Goal: Task Accomplishment & Management: Complete application form

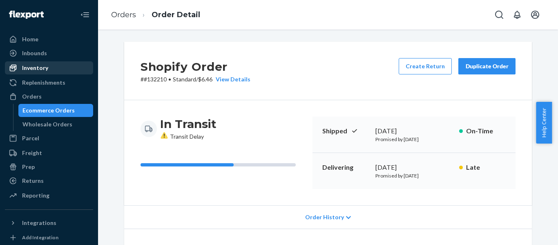
scroll to position [173, 0]
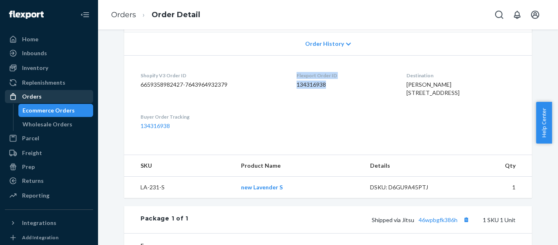
click at [51, 95] on div "Orders" at bounding box center [49, 96] width 87 height 11
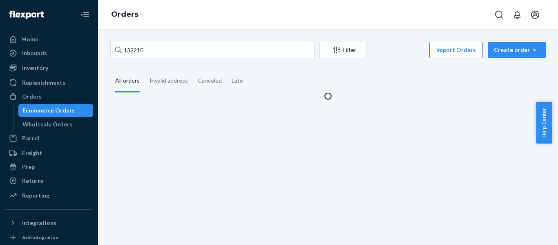
click at [178, 59] on div "132210 Filter Import Orders Create order Ecommerce order Removal order" at bounding box center [328, 51] width 436 height 18
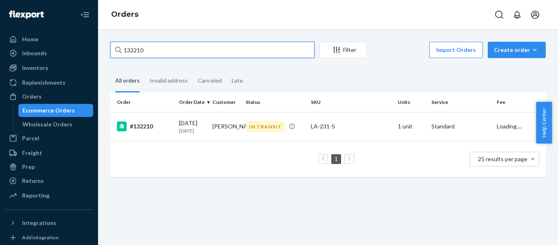
drag, startPoint x: 142, startPoint y: 51, endPoint x: 105, endPoint y: 48, distance: 36.9
click at [105, 48] on div "132210 Filter Import Orders Create order Ecommerce order Removal order All orde…" at bounding box center [328, 114] width 448 height 144
paste input "0380"
type input "130380"
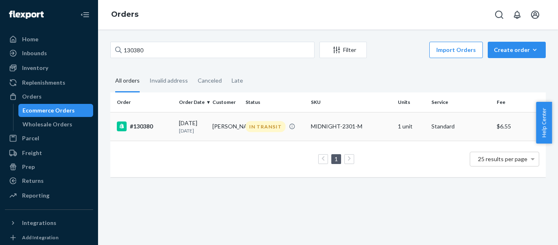
click at [127, 129] on div "#130380" at bounding box center [145, 126] width 56 height 10
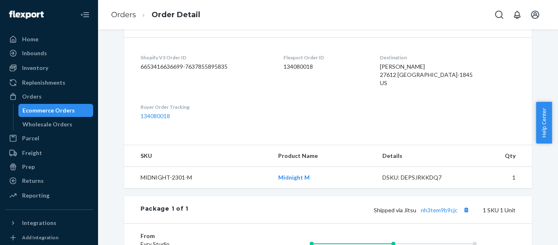
scroll to position [186, 0]
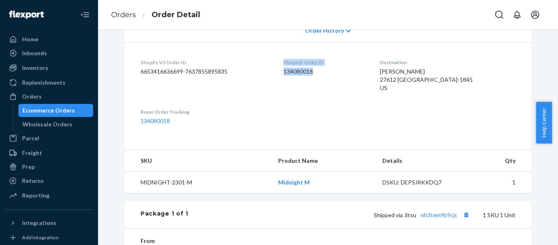
drag, startPoint x: 317, startPoint y: 74, endPoint x: 283, endPoint y: 58, distance: 37.7
click at [283, 58] on dl "Shopify V3 Order ID 6653416636699-7637855895835 Flexport Order ID 134080018 Des…" at bounding box center [328, 91] width 408 height 99
click at [45, 94] on div "Orders" at bounding box center [49, 96] width 87 height 11
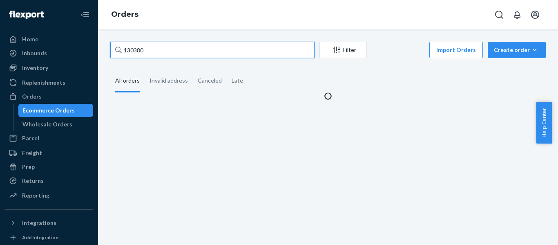
click at [172, 51] on input "130380" at bounding box center [212, 50] width 204 height 16
drag, startPoint x: 124, startPoint y: 53, endPoint x: 111, endPoint y: 54, distance: 12.7
click at [111, 54] on input "130380" at bounding box center [212, 50] width 204 height 16
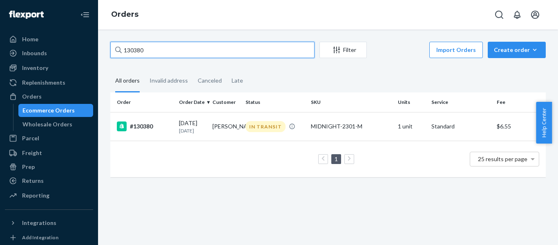
paste input "29818"
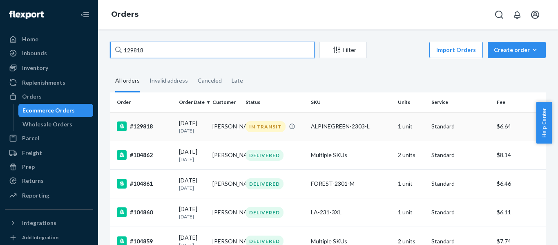
type input "129818"
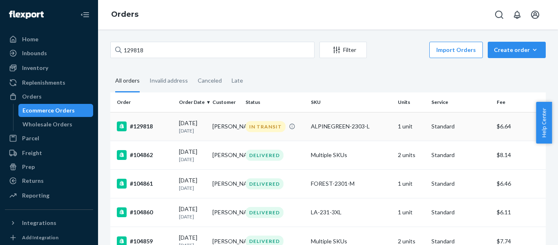
click at [142, 134] on td "#129818" at bounding box center [142, 126] width 65 height 29
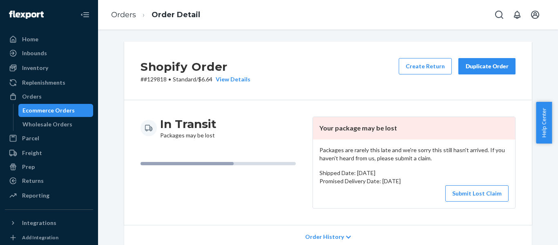
click at [491, 202] on div "Packages are rarely this late and we're sorry this still hasn't arrived. If you…" at bounding box center [414, 173] width 202 height 69
click at [489, 195] on button "Submit Lost Claim" at bounding box center [477, 193] width 63 height 16
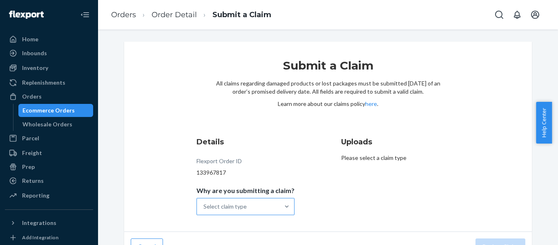
click at [249, 206] on div "Select claim type" at bounding box center [238, 206] width 83 height 16
click at [204, 206] on input "Why are you submitting a claim? Select claim type" at bounding box center [204, 206] width 1 height 8
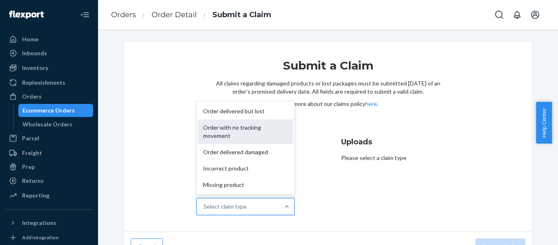
click at [262, 127] on div "Order with no tracking movement" at bounding box center [245, 131] width 95 height 25
click at [204, 202] on input "Why are you submitting a claim? option Order with no tracking movement focused,…" at bounding box center [204, 206] width 1 height 8
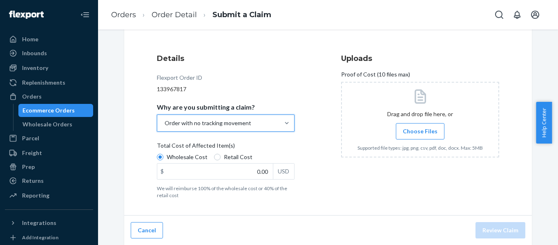
scroll to position [84, 0]
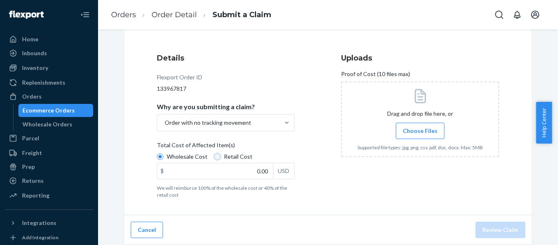
click at [214, 155] on input "Retail Cost" at bounding box center [217, 156] width 7 height 7
radio input "true"
click at [228, 179] on div "Wholesale Cost Retail Cost $ 0.00 USD" at bounding box center [226, 167] width 138 height 29
click at [164, 160] on input "Wholesale Cost" at bounding box center [160, 156] width 7 height 7
radio input "true"
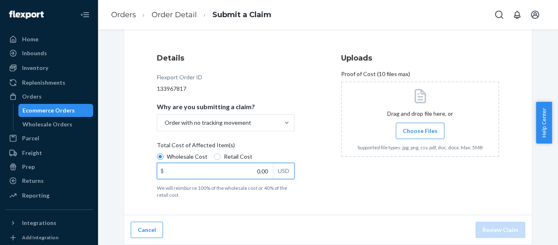
drag, startPoint x: 278, startPoint y: 173, endPoint x: 285, endPoint y: 175, distance: 6.7
click at [285, 175] on div "$ 0.00 USD" at bounding box center [226, 171] width 138 height 16
click at [215, 153] on label "Retail Cost" at bounding box center [233, 157] width 38 height 8
click at [215, 153] on input "Retail Cost" at bounding box center [217, 156] width 7 height 7
radio input "true"
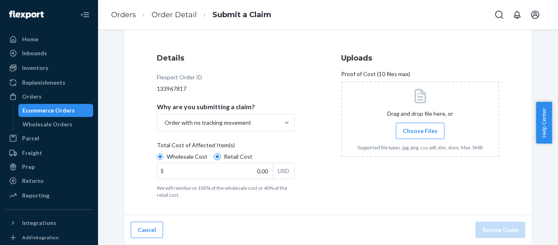
radio input "false"
drag, startPoint x: 244, startPoint y: 177, endPoint x: 307, endPoint y: 177, distance: 63.8
click at [307, 177] on div "Details Flexport Order ID 133967817 Why are you submitting a claim? Order with …" at bounding box center [236, 125] width 158 height 155
type input "28.99"
drag, startPoint x: 556, startPoint y: 124, endPoint x: 558, endPoint y: 92, distance: 32.0
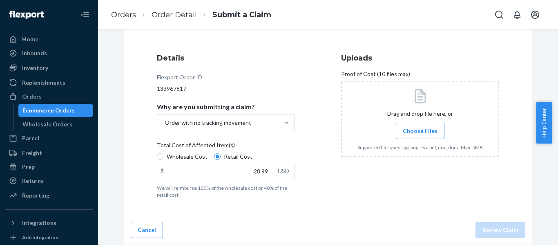
click at [558, 92] on body "Home Inbounds Shipping Plans Problems Inventory Products Replenishments Orders …" at bounding box center [279, 122] width 558 height 245
click at [425, 130] on span "Choose Files" at bounding box center [420, 131] width 35 height 8
click at [420, 135] on input "Choose Files" at bounding box center [420, 130] width 0 height 9
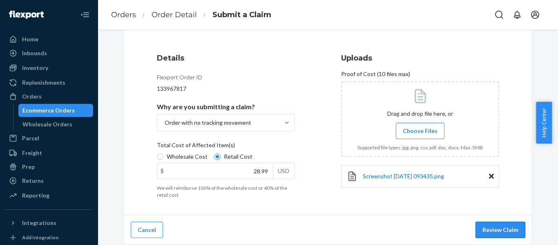
click at [494, 233] on button "Review Claim" at bounding box center [501, 230] width 50 height 16
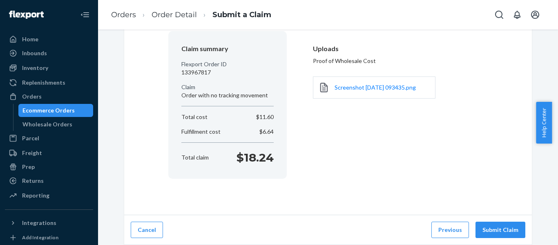
scroll to position [68, 0]
click at [494, 233] on button "Submit Claim" at bounding box center [501, 230] width 50 height 16
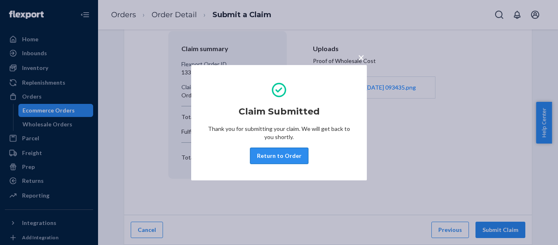
click at [292, 156] on button "Return to Order" at bounding box center [279, 156] width 58 height 16
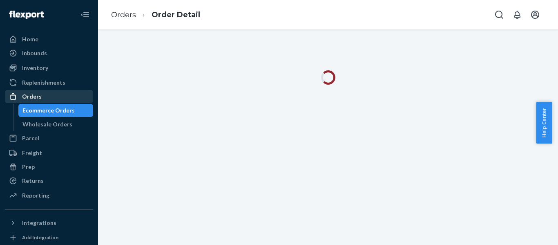
click at [37, 99] on div "Orders" at bounding box center [32, 96] width 20 height 8
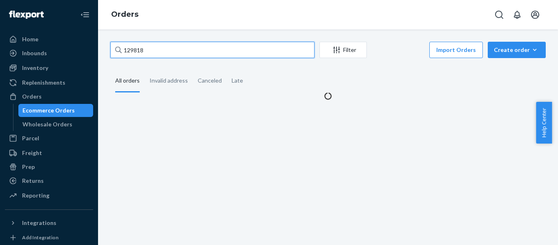
click at [182, 46] on input "129818" at bounding box center [212, 50] width 204 height 16
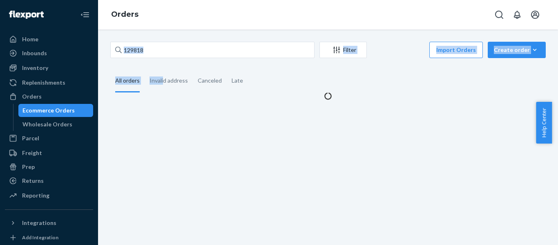
drag, startPoint x: 111, startPoint y: 63, endPoint x: 136, endPoint y: 47, distance: 29.5
click at [136, 47] on div "129818 Filter Import Orders Create order Ecommerce order Removal order All orde…" at bounding box center [328, 71] width 448 height 58
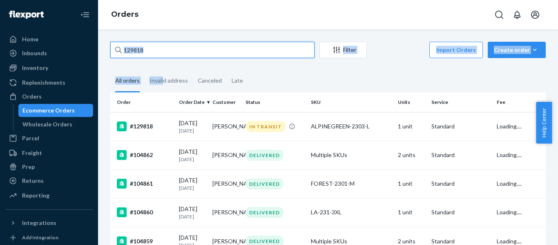
click at [150, 49] on input "129818" at bounding box center [212, 50] width 204 height 16
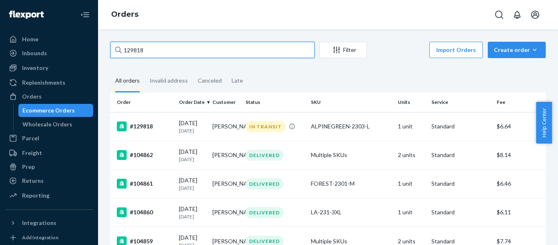
drag, startPoint x: 150, startPoint y: 49, endPoint x: 132, endPoint y: 52, distance: 18.2
click at [132, 52] on input "129818" at bounding box center [212, 50] width 204 height 16
paste input "17400"
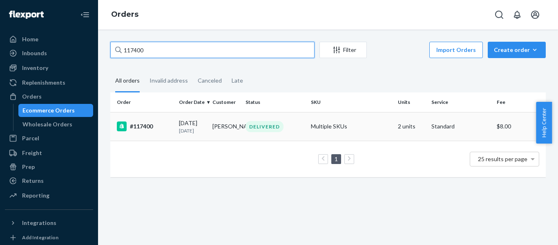
type input "117400"
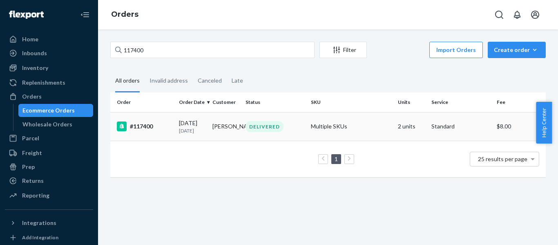
click at [141, 129] on div "#117400" at bounding box center [145, 126] width 56 height 10
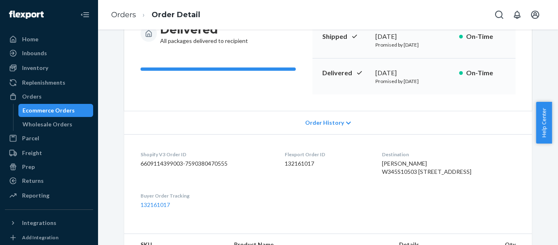
scroll to position [95, 0]
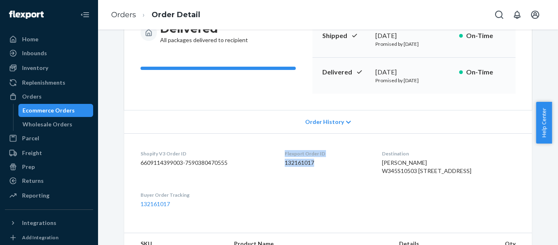
drag, startPoint x: 324, startPoint y: 163, endPoint x: 288, endPoint y: 153, distance: 37.7
click at [288, 153] on div "Flexport Order ID 132161017" at bounding box center [327, 164] width 85 height 28
copy div "Flexport Order ID 132161017"
drag, startPoint x: 335, startPoint y: 42, endPoint x: 310, endPoint y: 153, distance: 114.0
drag, startPoint x: 310, startPoint y: 153, endPoint x: 284, endPoint y: 168, distance: 29.7
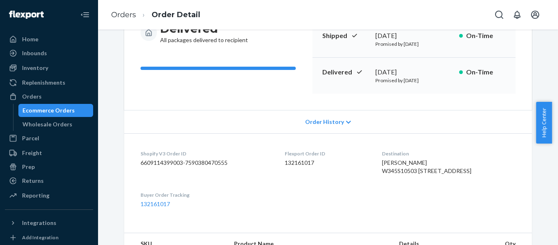
click at [284, 168] on dl "Shopify V3 Order ID 6609114399003-7590380470555 Flexport Order ID 132161017 Des…" at bounding box center [328, 178] width 408 height 91
drag, startPoint x: 332, startPoint y: 168, endPoint x: 285, endPoint y: 150, distance: 50.7
click at [285, 150] on dl "Shopify V3 Order ID 6609114399003-7590380470555 Flexport Order ID 132161017 Des…" at bounding box center [328, 178] width 408 height 91
copy div "Flexport Order ID 132161017"
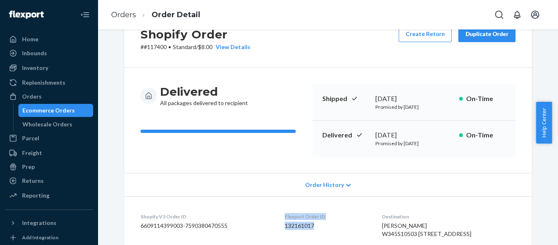
scroll to position [0, 0]
